Goal: Information Seeking & Learning: Learn about a topic

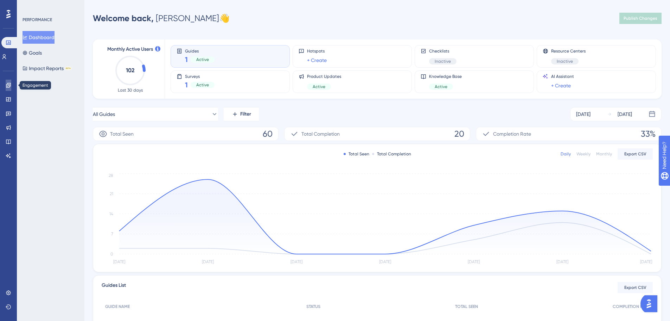
click at [11, 89] on link at bounding box center [9, 85] width 6 height 11
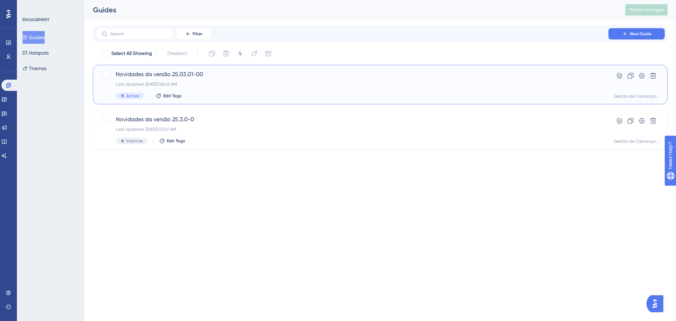
click at [199, 75] on span "Novidades da versão 25.03.01-00" at bounding box center [352, 74] width 472 height 8
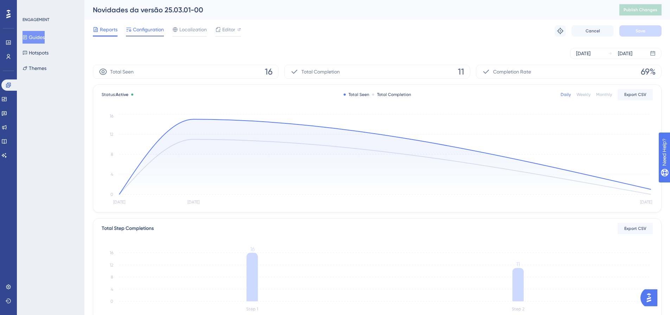
click at [144, 33] on span "Configuration" at bounding box center [148, 29] width 31 height 8
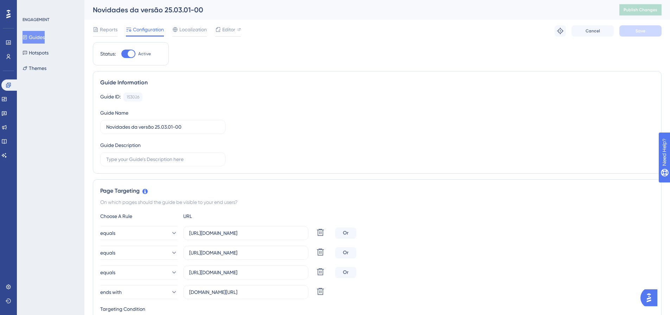
click at [38, 40] on button "Guides" at bounding box center [34, 37] width 22 height 13
